Goal: Information Seeking & Learning: Learn about a topic

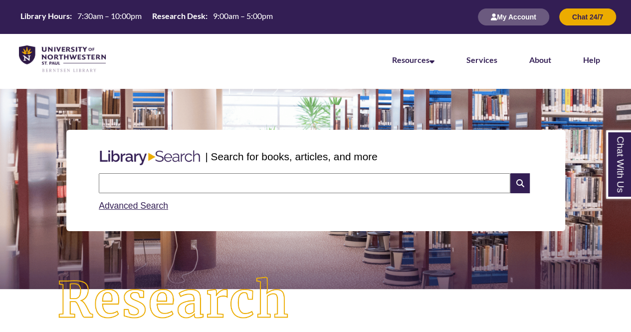
click at [192, 183] on input "text" at bounding box center [304, 183] width 411 height 20
type input "**********"
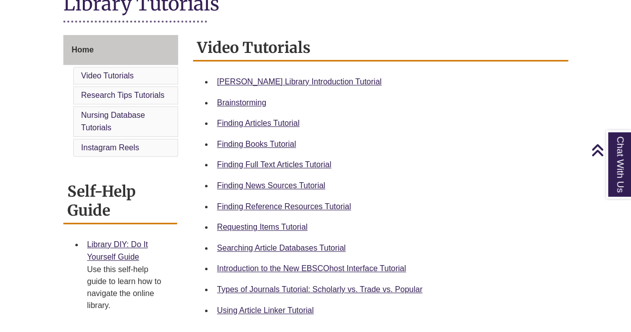
scroll to position [259, 0]
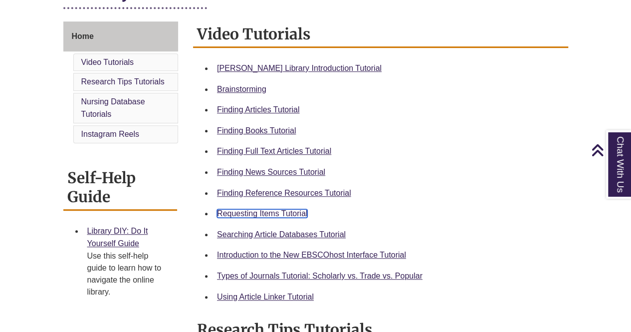
click at [238, 211] on link "Requesting Items Tutorial" at bounding box center [262, 213] width 90 height 8
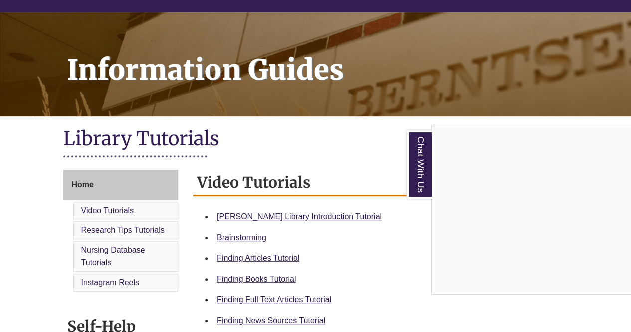
scroll to position [102, 0]
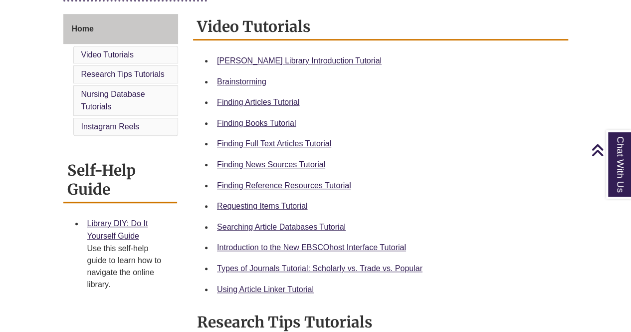
scroll to position [269, 0]
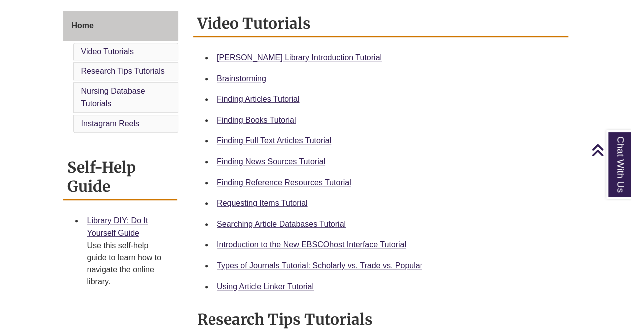
click at [274, 257] on li "Types of Journals Tutorial: Scholarly vs. Trade vs. Popular" at bounding box center [388, 265] width 351 height 21
click at [270, 262] on link "Types of Journals Tutorial: Scholarly vs. Trade vs. Popular" at bounding box center [319, 265] width 205 height 8
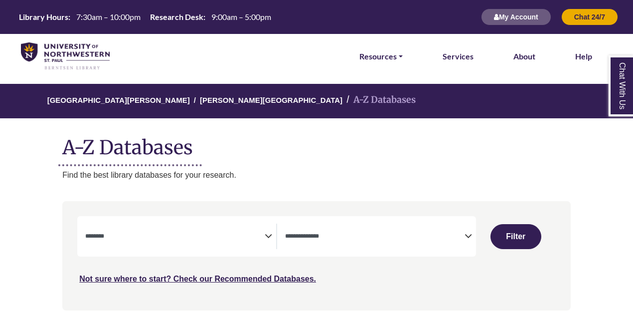
select select "Database Subject Filter"
select select "Database Types Filter"
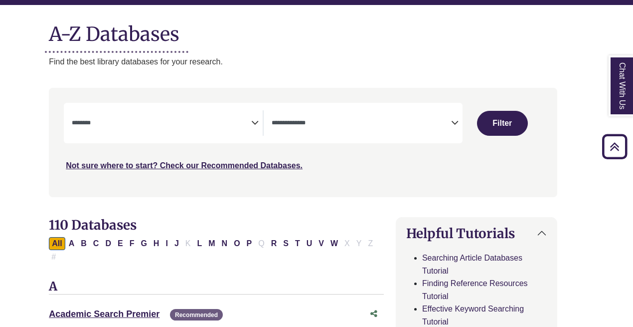
scroll to position [113, 13]
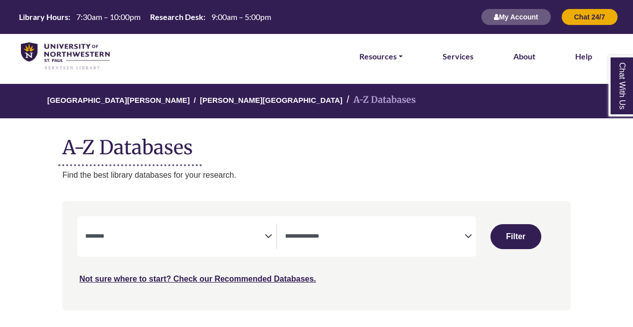
select select "Database Subject Filter"
select select "Database Types Filter"
click at [189, 238] on textarea "Search" at bounding box center [175, 237] width 180 height 8
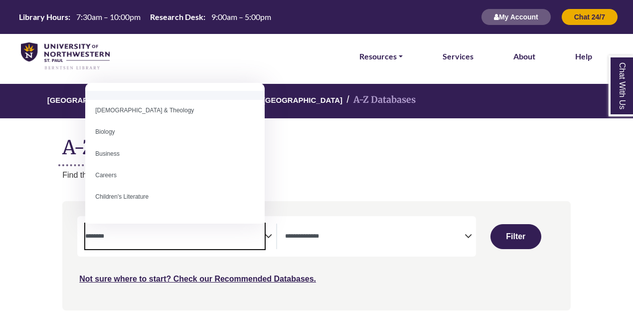
scroll to position [37, 0]
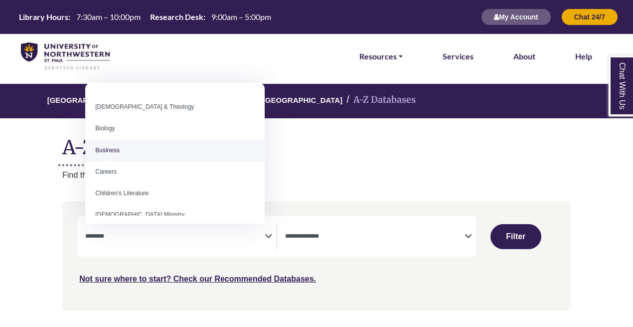
select select "*****"
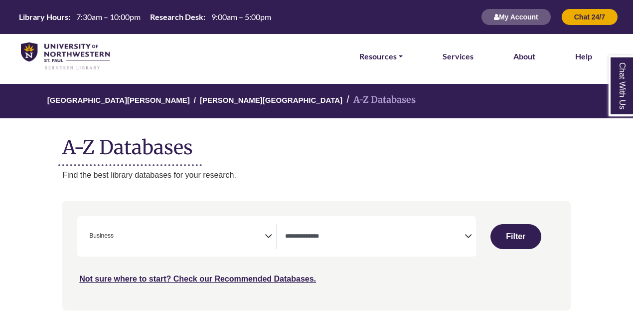
drag, startPoint x: 201, startPoint y: 237, endPoint x: 277, endPoint y: 237, distance: 75.8
click at [277, 237] on div "**********" at bounding box center [376, 235] width 199 height 25
click at [260, 238] on span "× Business" at bounding box center [175, 235] width 180 height 25
drag, startPoint x: 263, startPoint y: 237, endPoint x: 194, endPoint y: 261, distance: 72.2
click at [194, 261] on div "***" at bounding box center [316, 250] width 479 height 69
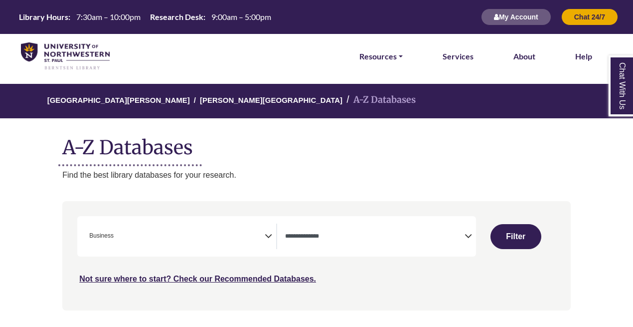
click at [244, 230] on span "× Business" at bounding box center [175, 235] width 180 height 25
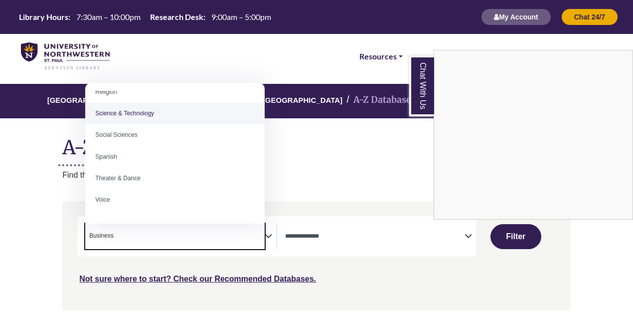
scroll to position [850, 0]
drag, startPoint x: 137, startPoint y: 102, endPoint x: 132, endPoint y: 116, distance: 14.8
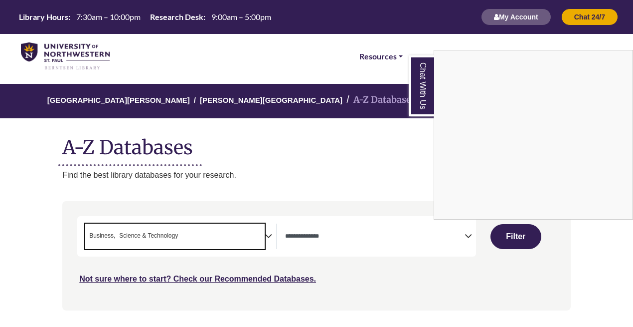
click at [132, 116] on div "Chat With Us" at bounding box center [316, 163] width 633 height 327
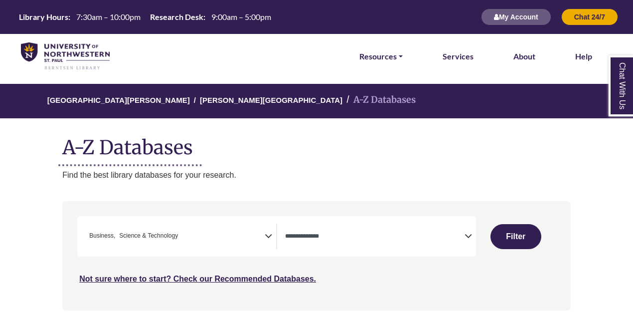
click at [311, 240] on textarea "Search" at bounding box center [375, 237] width 180 height 8
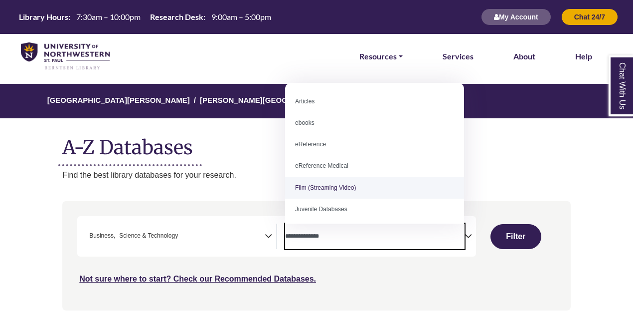
scroll to position [69, 0]
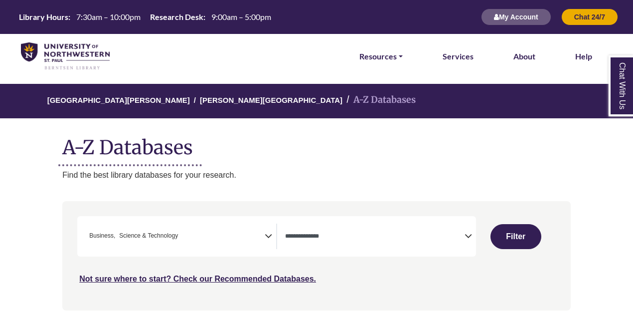
click at [340, 255] on div "**********" at bounding box center [276, 236] width 399 height 40
click at [516, 244] on button "Filter" at bounding box center [516, 236] width 51 height 25
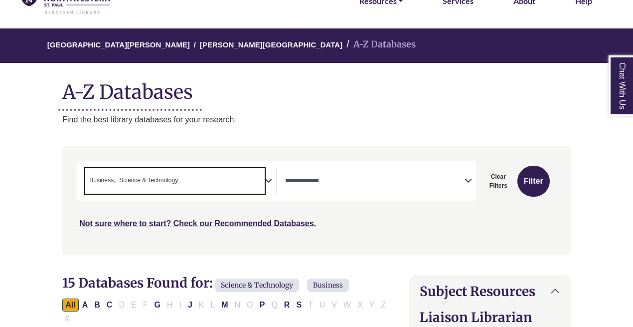
click at [212, 186] on span "× Business × Science & Technology" at bounding box center [175, 180] width 180 height 25
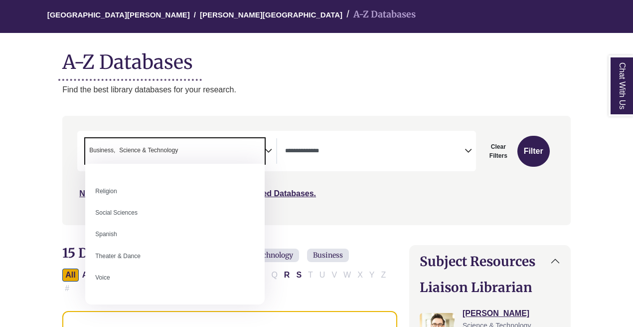
scroll to position [888, 0]
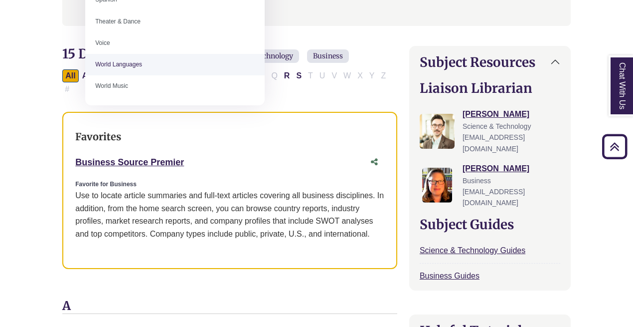
click at [245, 130] on div "Favorites Business Source Premier This link opens in a new window Favorite for …" at bounding box center [229, 191] width 335 height 158
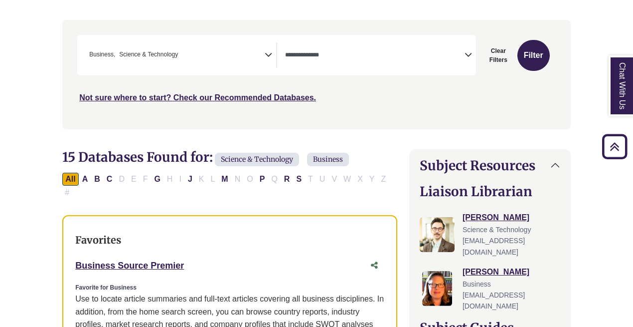
scroll to position [180, 0]
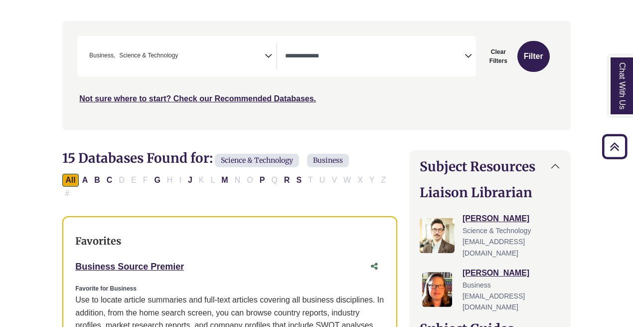
click at [192, 33] on div "Search filters" at bounding box center [316, 75] width 497 height 101
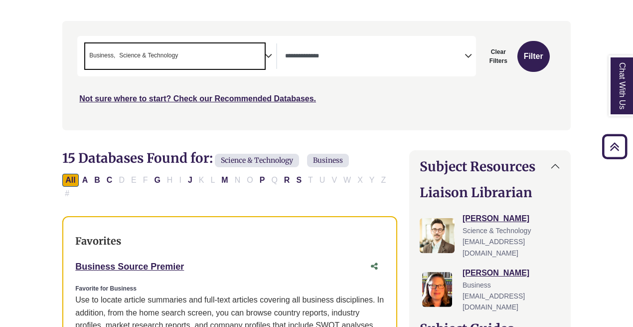
click at [205, 57] on span "× Business × Science & Technology" at bounding box center [175, 55] width 180 height 25
click at [211, 50] on span "× Business" at bounding box center [175, 55] width 180 height 25
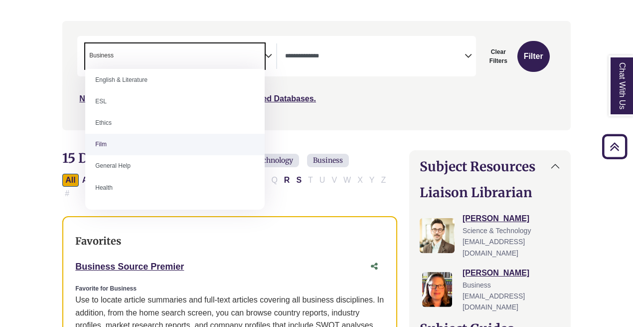
scroll to position [353, 0]
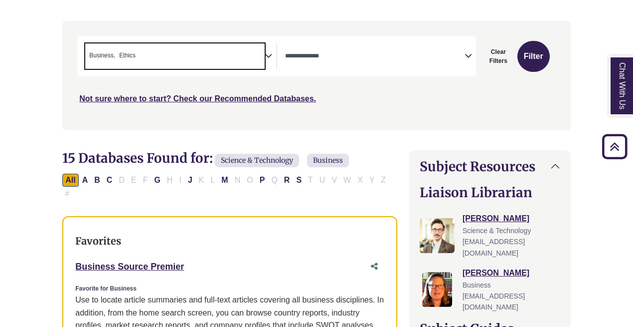
click at [355, 46] on span "Search filters" at bounding box center [375, 55] width 180 height 25
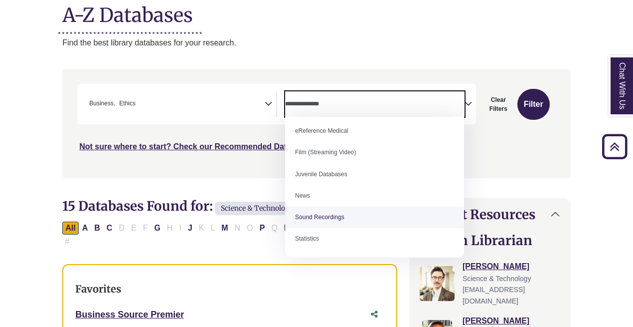
scroll to position [130, 0]
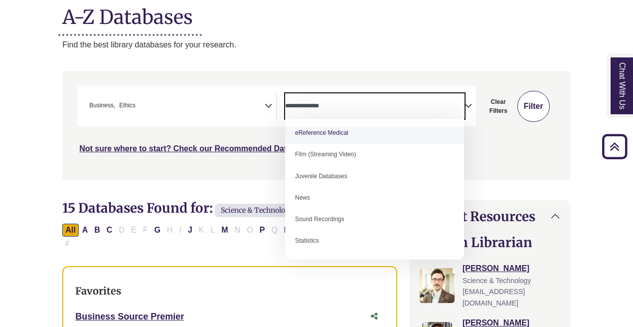
click at [534, 106] on button "Filter" at bounding box center [534, 106] width 32 height 31
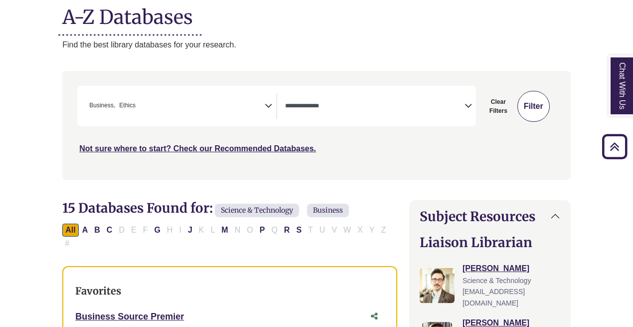
select select "Database Types Filter"
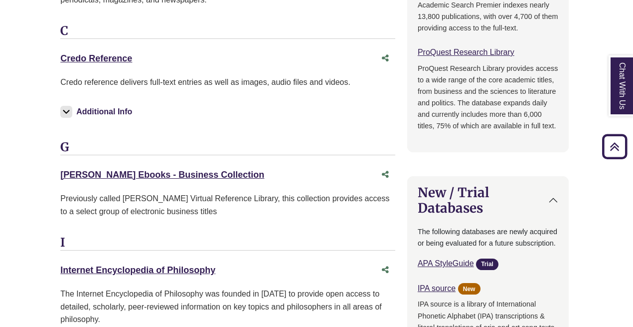
scroll to position [904, 2]
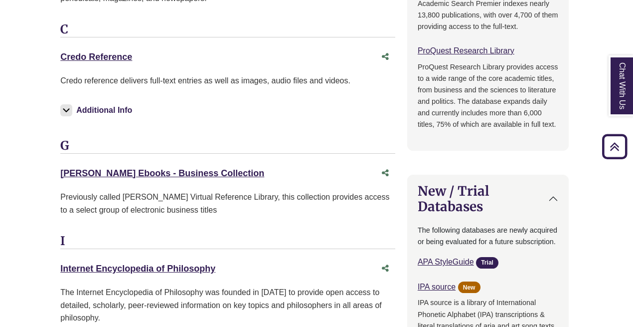
click at [213, 164] on div "Gale Ebooks - Business Collection This link opens in a new window" at bounding box center [227, 173] width 335 height 19
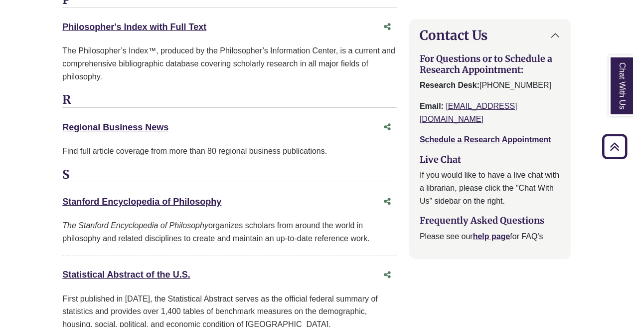
scroll to position [1377, 0]
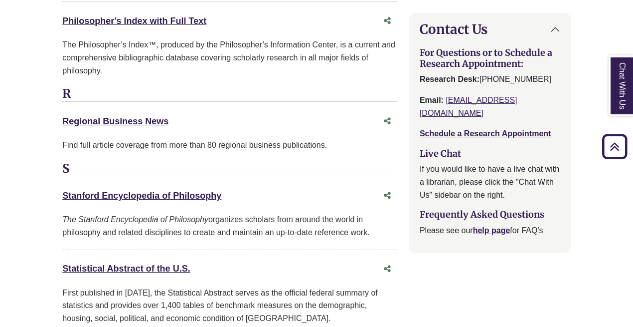
click at [213, 164] on div "S Stanford Encyclopedia of Philosophy This link opens in a new window The Stanf…" at bounding box center [229, 252] width 335 height 181
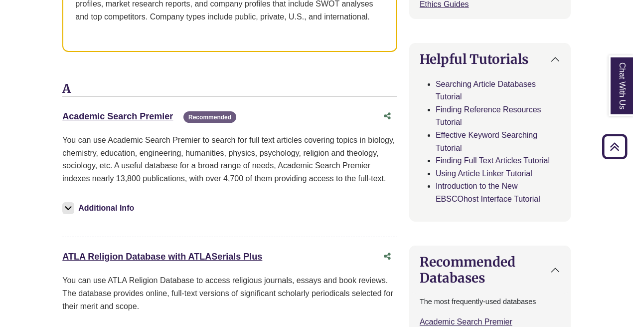
scroll to position [502, 0]
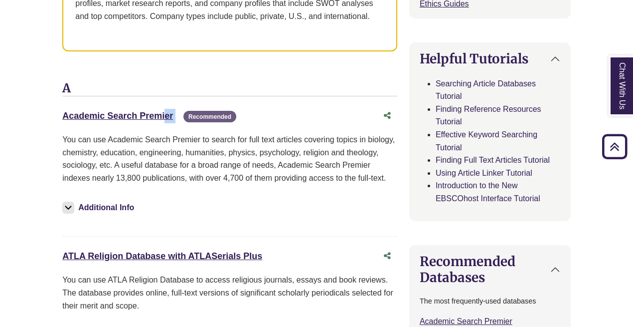
drag, startPoint x: 52, startPoint y: 98, endPoint x: 191, endPoint y: 95, distance: 139.2
copy div "Academic Search Premier This link opens in a new window"
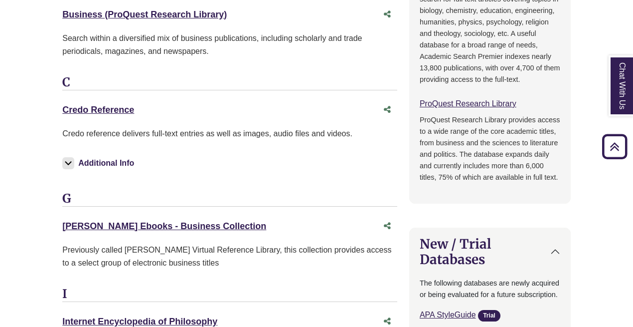
scroll to position [851, 0]
click at [77, 157] on button "Additional Info" at bounding box center [99, 164] width 75 height 14
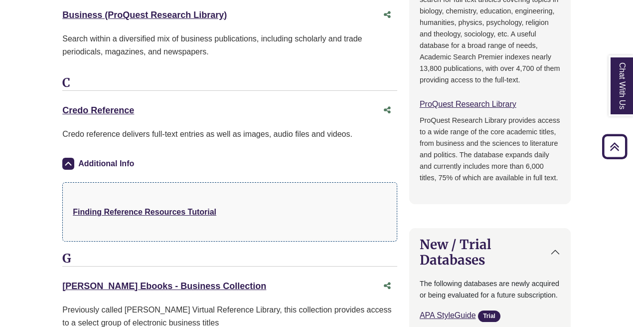
click at [70, 158] on img at bounding box center [68, 164] width 12 height 12
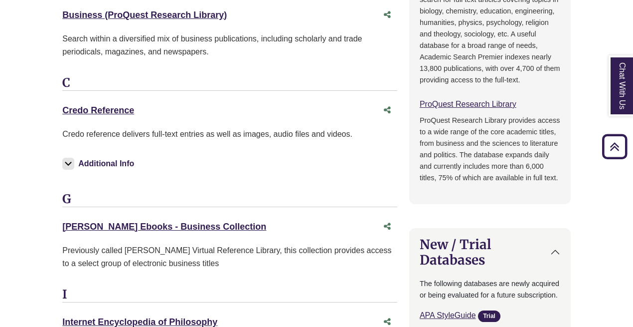
drag, startPoint x: 55, startPoint y: 93, endPoint x: 160, endPoint y: 88, distance: 104.8
click at [160, 88] on div "**********" at bounding box center [316, 114] width 539 height 1548
copy link "Credo Reference"
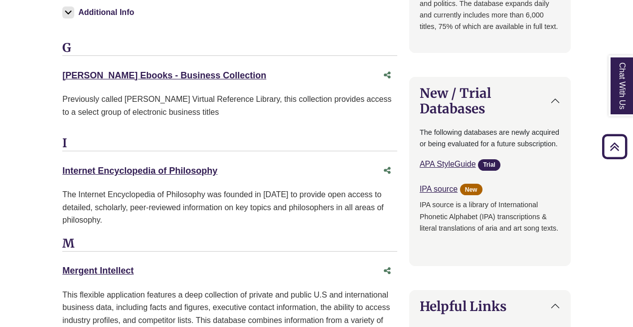
scroll to position [1010, 0]
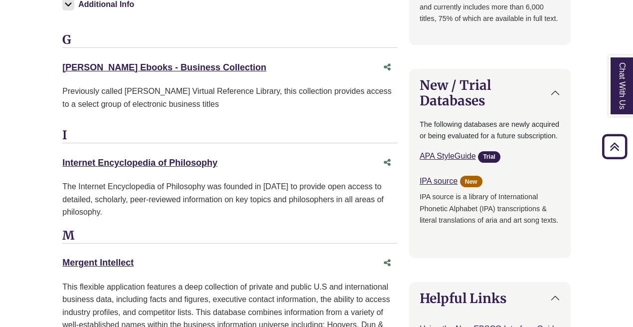
drag, startPoint x: 57, startPoint y: 136, endPoint x: 235, endPoint y: 135, distance: 178.0
click at [235, 135] on div "12 Databases Found for: Business Ethics Edit Filters Clear Filters/Browse All D…" at bounding box center [229, 22] width 347 height 1404
copy link "Internet Encyclopedia of Philosophy"
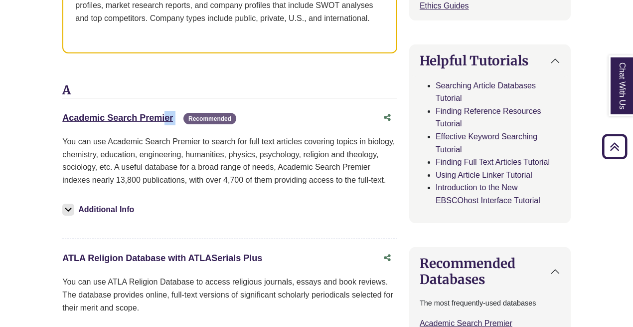
scroll to position [499, 0]
click at [124, 113] on link "Academic Search Premier This link opens in a new window" at bounding box center [117, 118] width 111 height 10
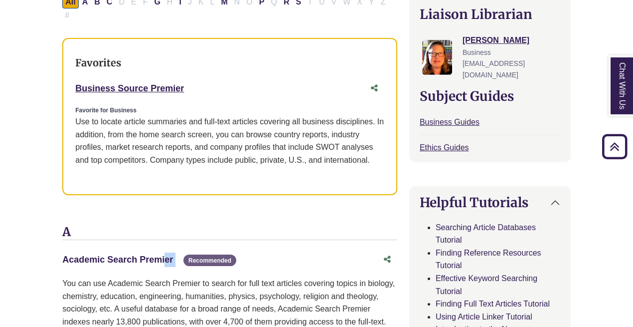
scroll to position [358, 0]
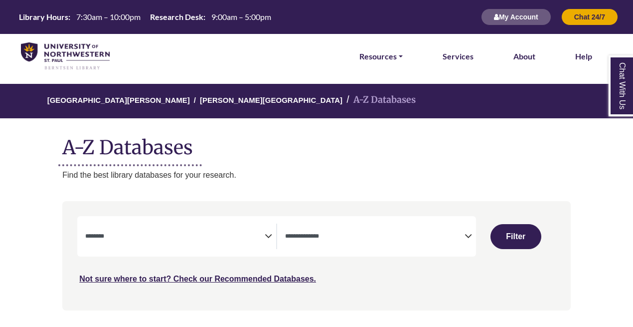
select select "Database Subject Filter"
select select "Database Types Filter"
select select "Database Subject Filter"
select select "Database Types Filter"
click at [259, 246] on span "Search filters" at bounding box center [175, 235] width 180 height 25
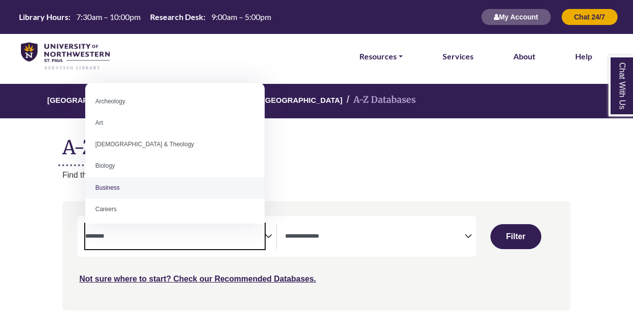
select select "*****"
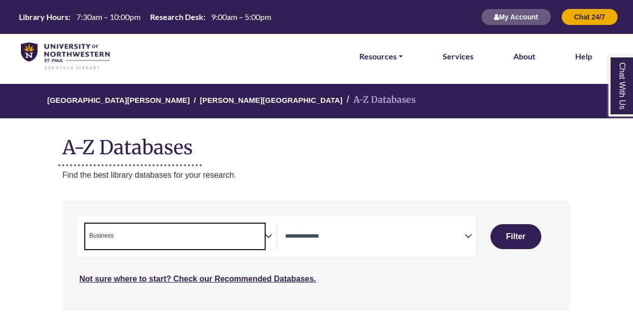
scroll to position [39, 0]
click at [238, 231] on span "× Business" at bounding box center [175, 235] width 180 height 25
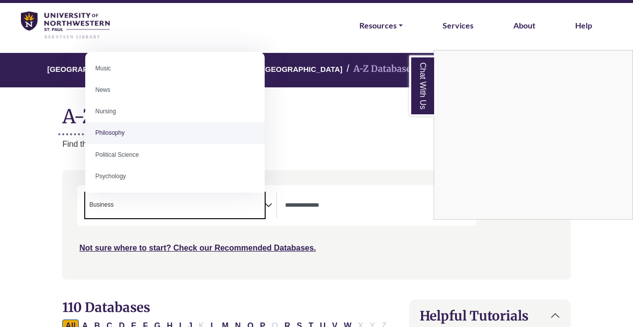
scroll to position [692, 0]
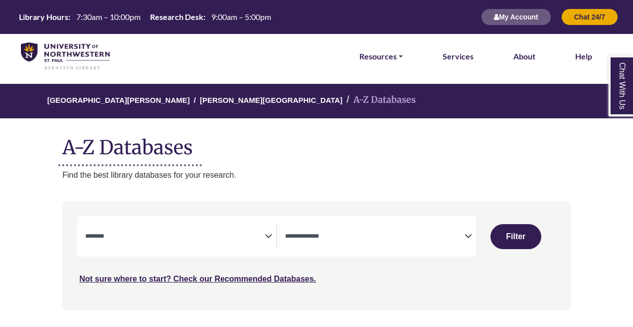
select select "Database Subject Filter"
select select "Database Types Filter"
select select "Database Subject Filter"
select select "Database Types Filter"
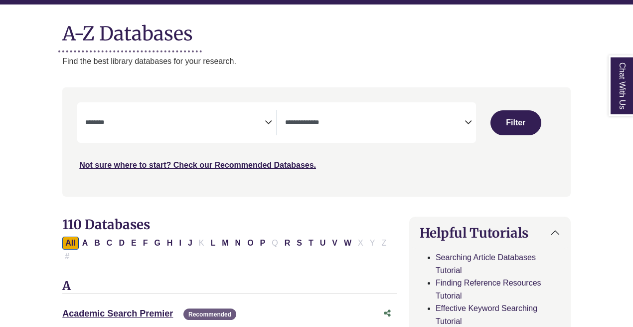
scroll to position [120, 0]
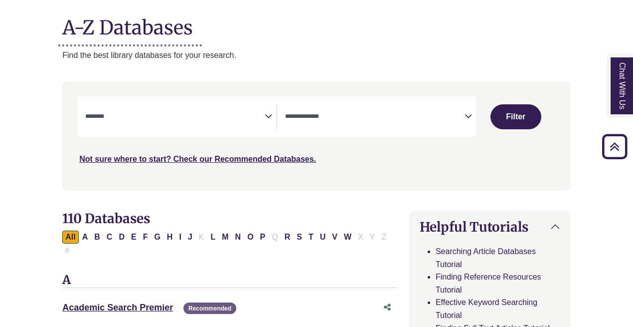
click at [230, 126] on span "Search filters" at bounding box center [175, 116] width 180 height 25
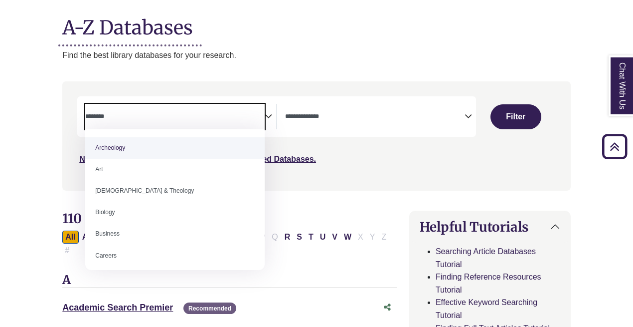
click at [191, 59] on p "Find the best library databases for your research." at bounding box center [316, 55] width 509 height 13
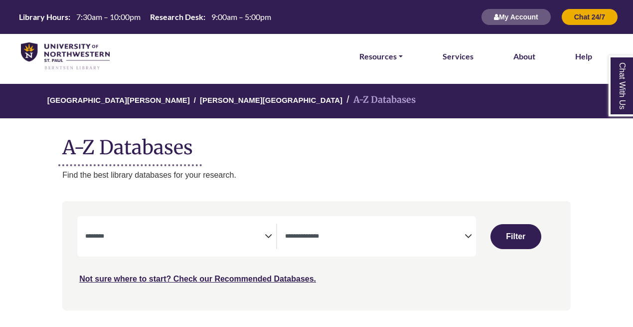
select select "Database Subject Filter"
select select "Database Types Filter"
select select "Database Subject Filter"
select select "Database Types Filter"
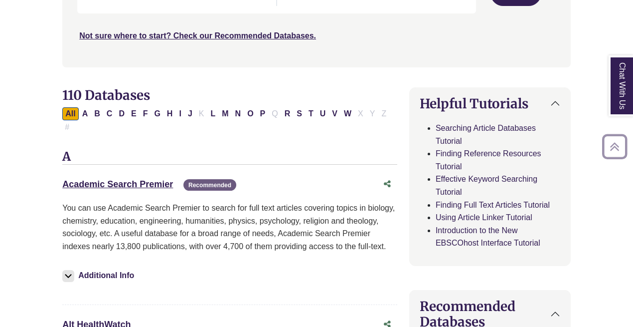
scroll to position [243, 0]
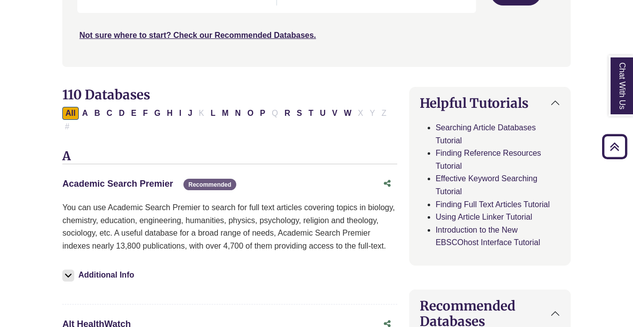
click at [136, 179] on link "Academic Search Premier This link opens in a new window" at bounding box center [117, 184] width 111 height 10
